Goal: Go to known website: Access a specific website the user already knows

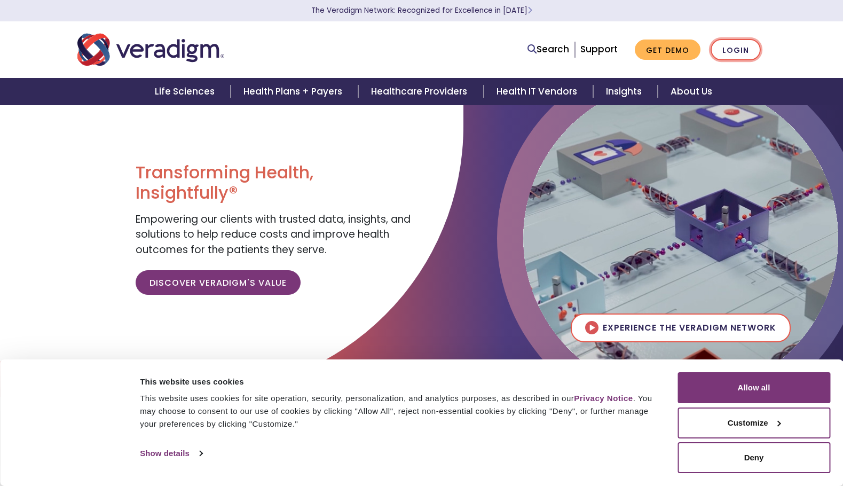
click at [737, 52] on link "Login" at bounding box center [736, 50] width 50 height 22
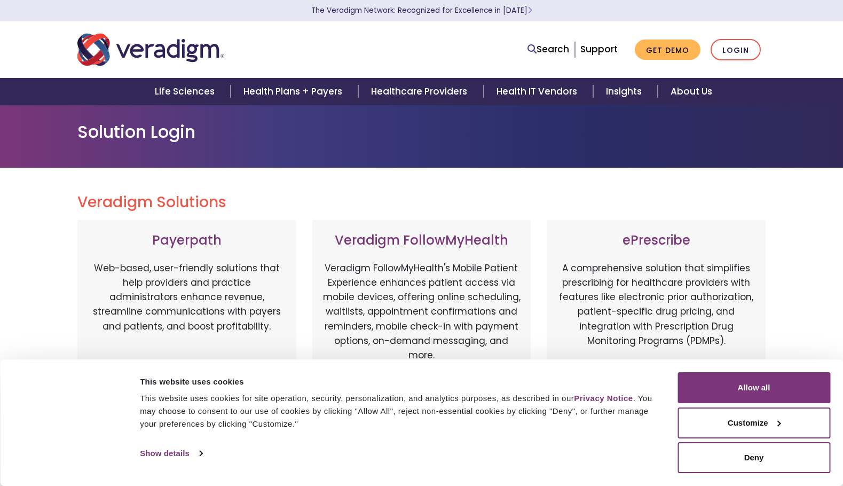
click at [194, 234] on h3 "Payerpath" at bounding box center [187, 240] width 198 height 15
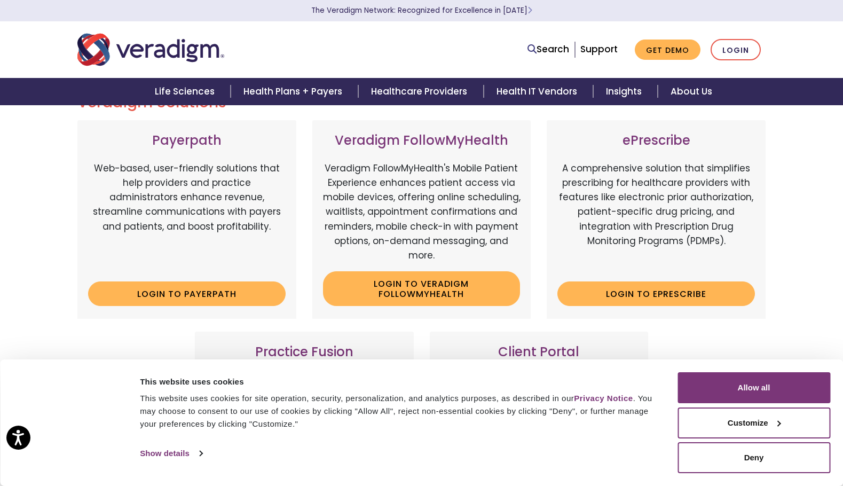
scroll to position [160, 0]
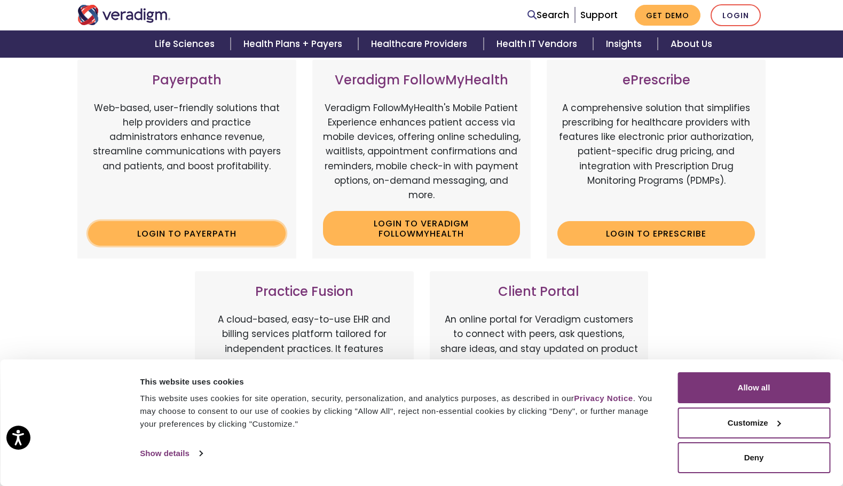
click at [142, 233] on link "Login to Payerpath" at bounding box center [187, 233] width 198 height 25
